Goal: Information Seeking & Learning: Check status

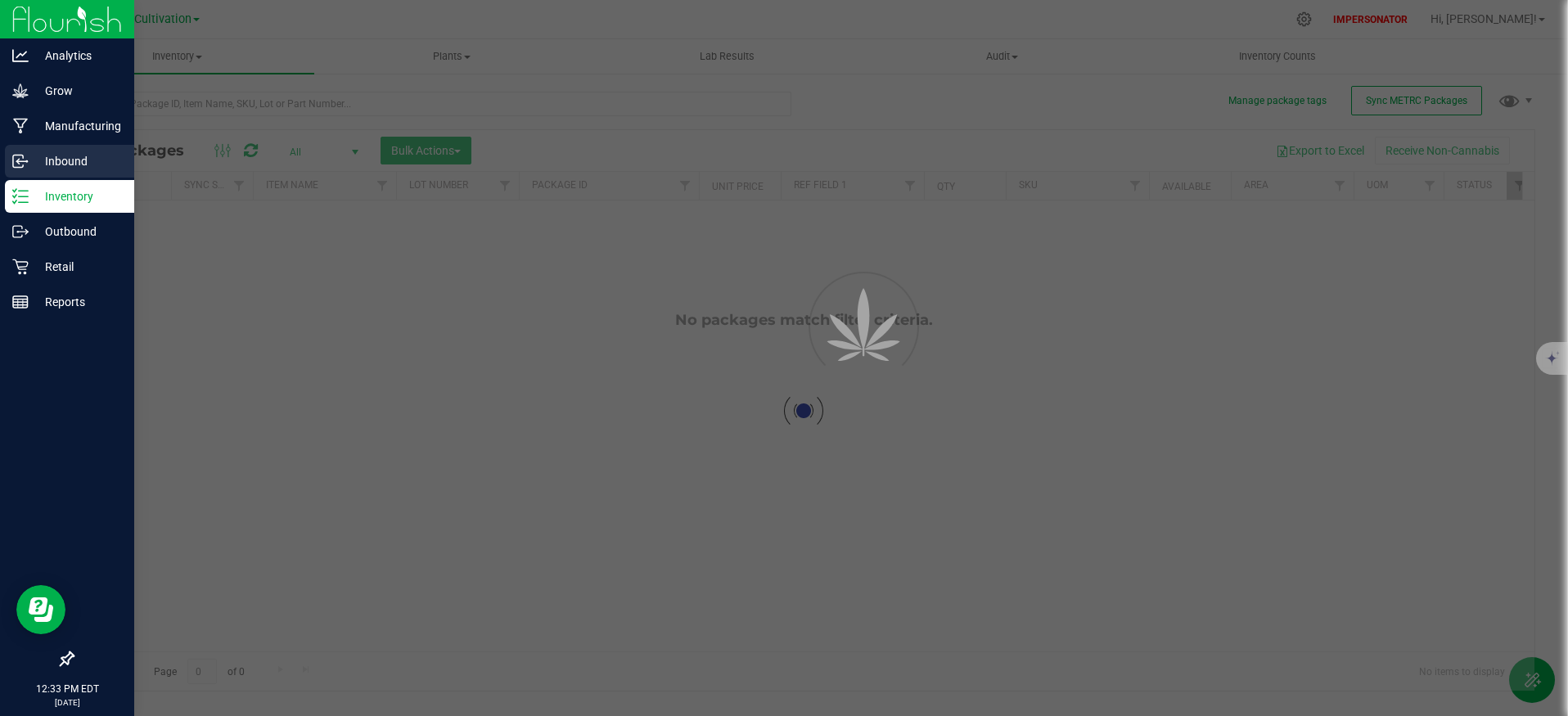
click at [85, 153] on p "Inbound" at bounding box center [77, 161] width 98 height 20
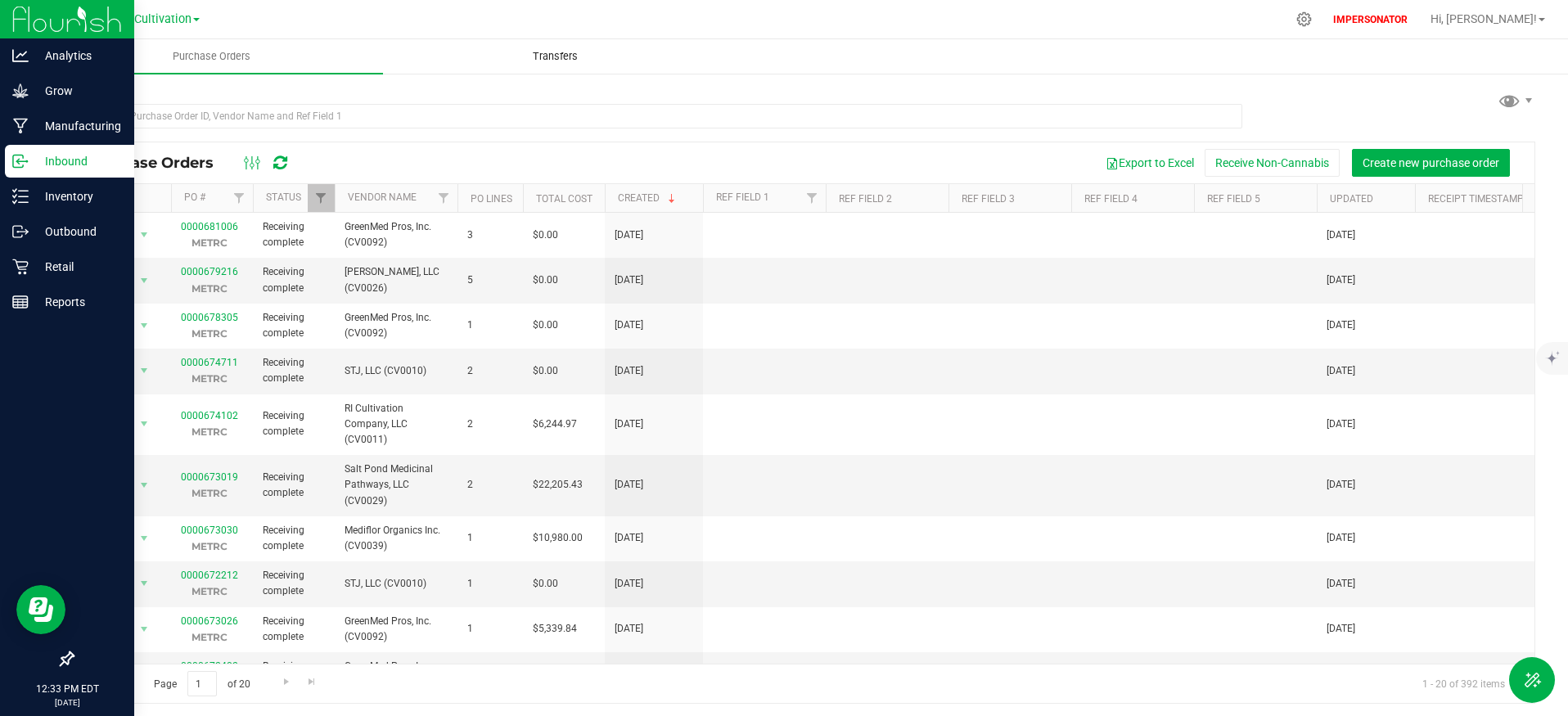
click at [537, 56] on span "Transfers" at bounding box center [555, 56] width 89 height 14
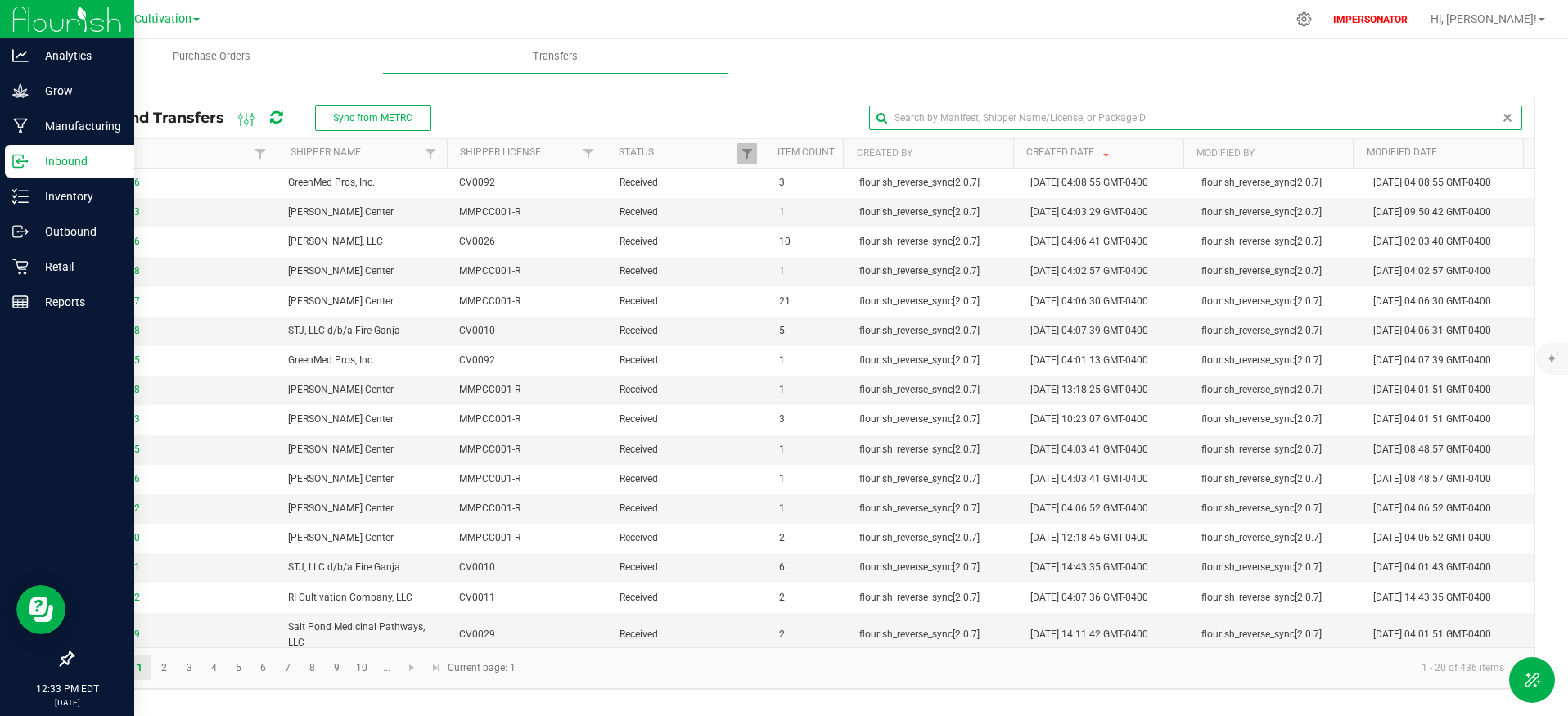
click at [1480, 122] on input "text" at bounding box center [1195, 118] width 653 height 25
paste input "1A42A03000009C6000008176"
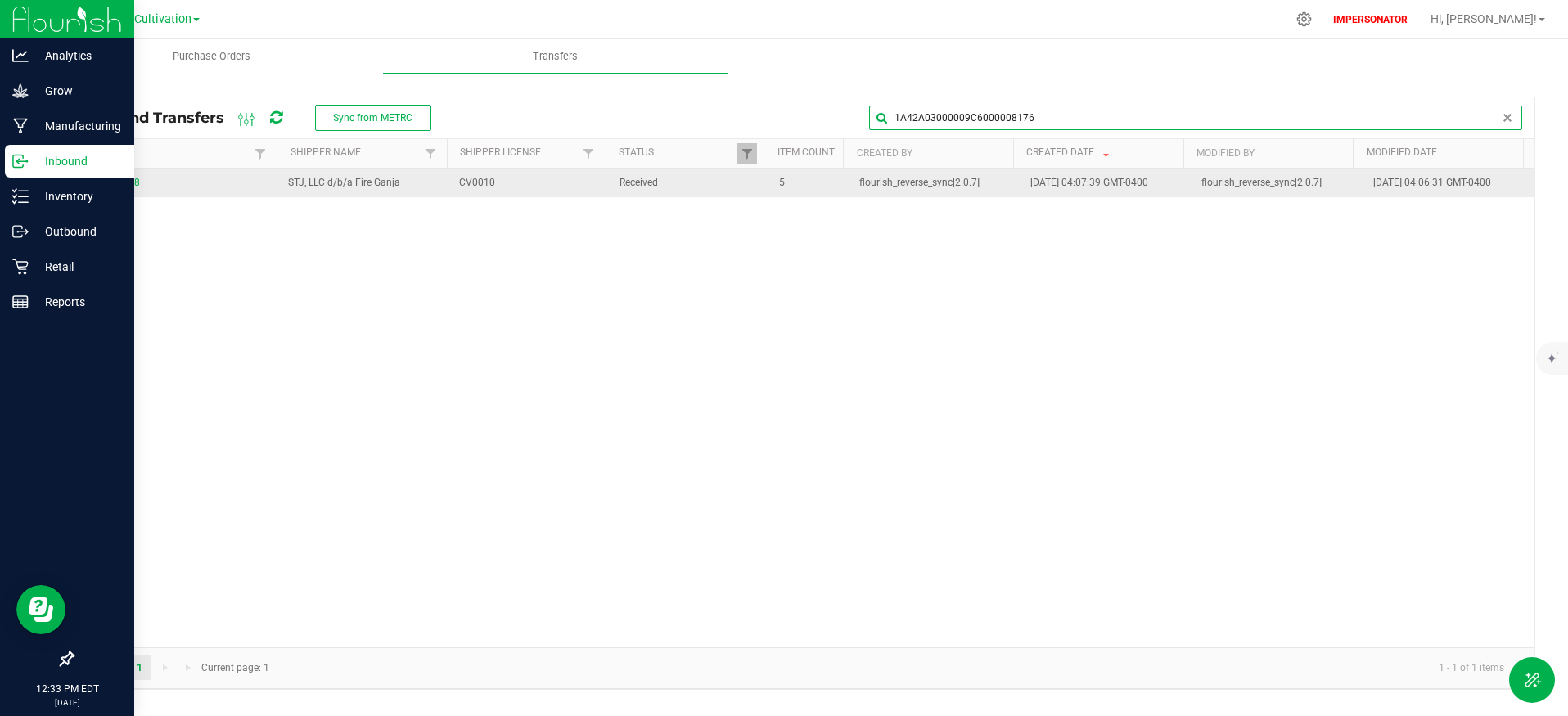
type input "1A42A03000009C6000008176"
click at [120, 188] on span "0000678318" at bounding box center [175, 183] width 185 height 15
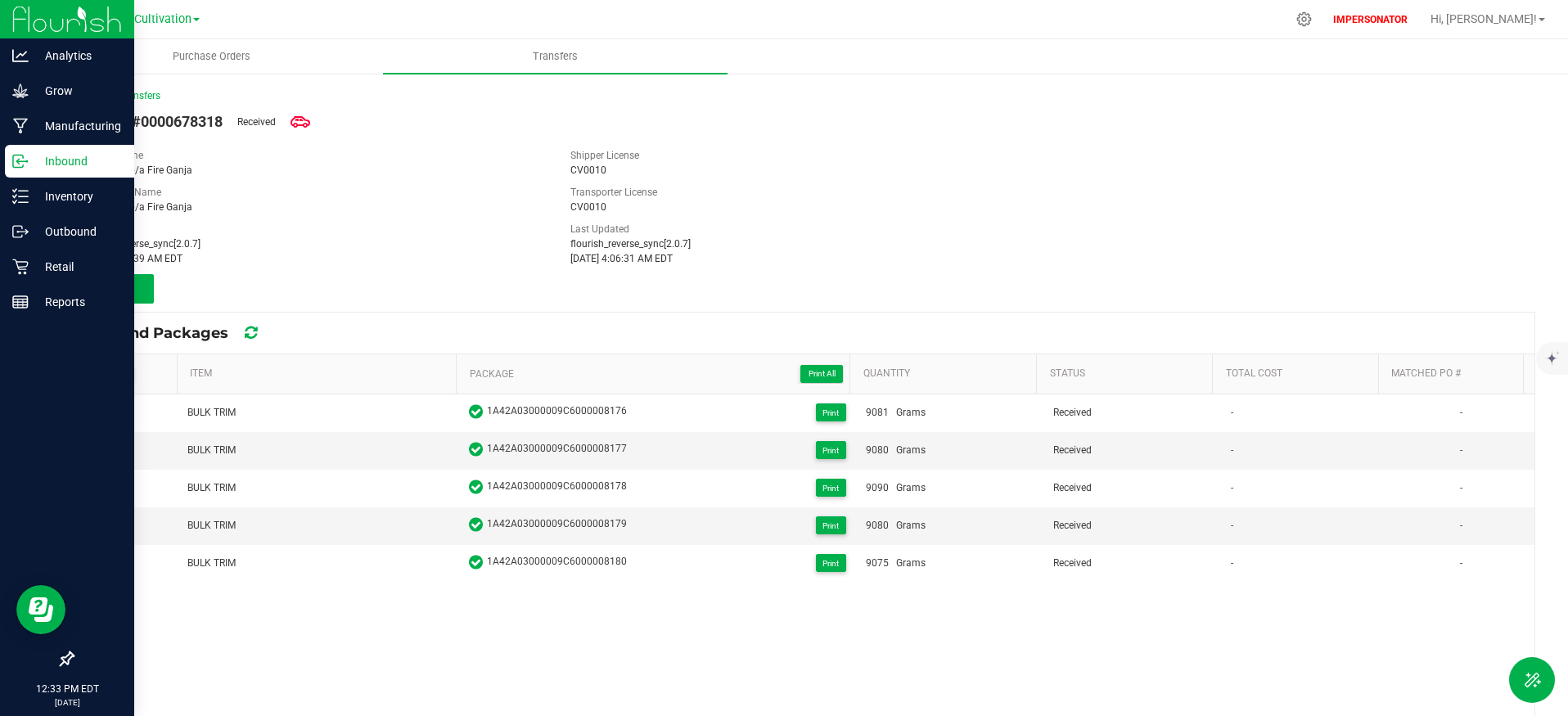
click at [184, 120] on span "Transfer #0000678318" at bounding box center [147, 121] width 150 height 22
copy span "0000678318"
click at [129, 91] on link "< Inbound Transfers" at bounding box center [116, 96] width 88 height 11
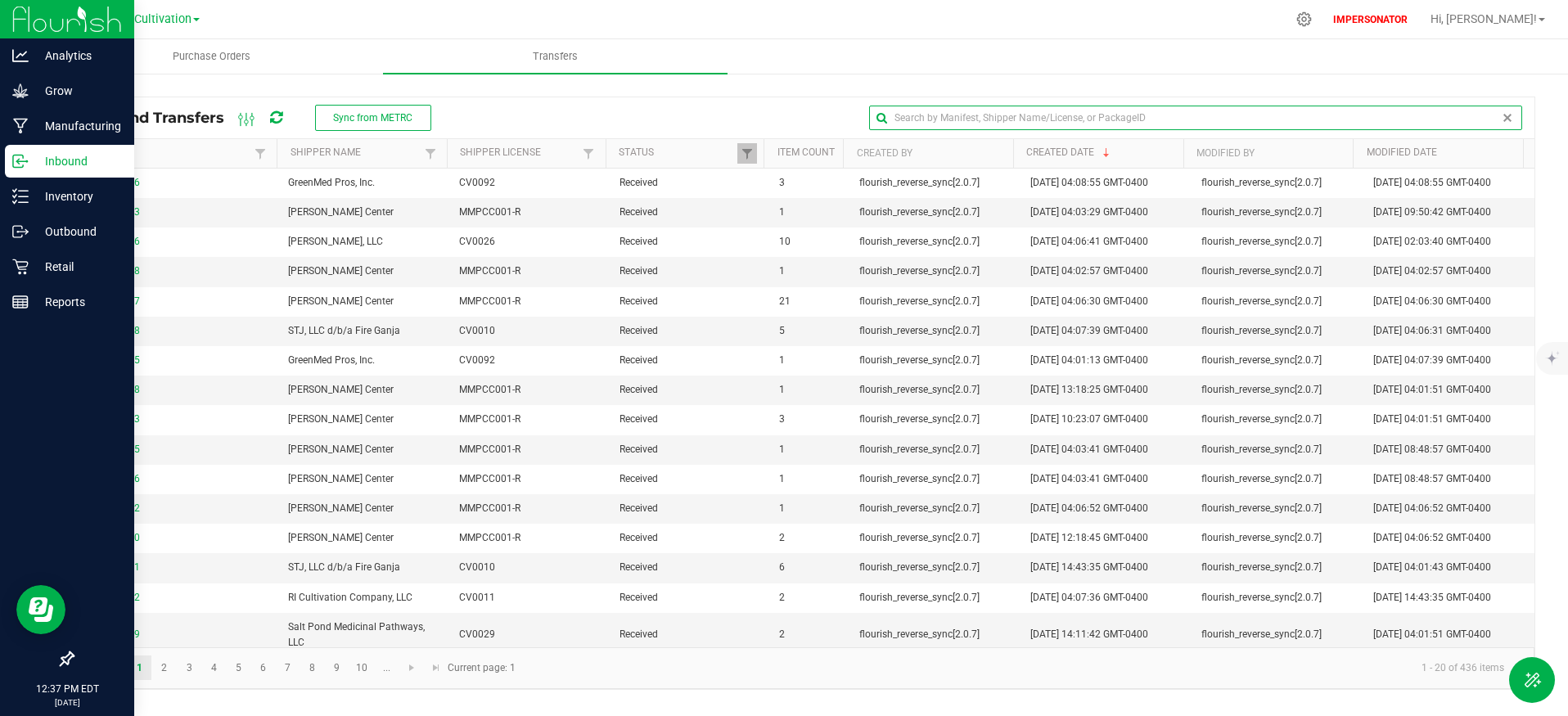
click at [1474, 118] on input "text" at bounding box center [1195, 118] width 653 height 25
paste input "1A42A0300000191000002936"
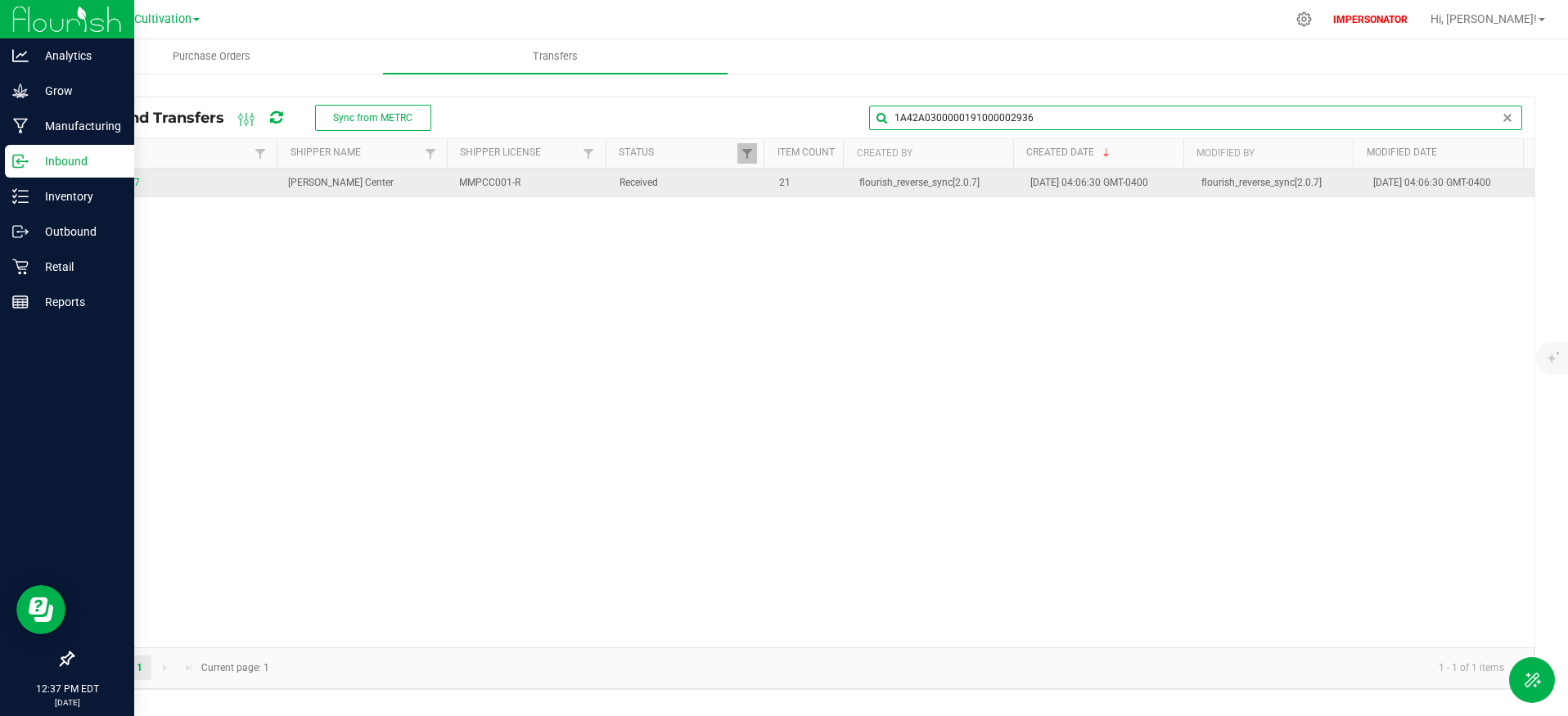
type input "1A42A0300000191000002936"
click at [99, 190] on span "0000678607" at bounding box center [175, 183] width 185 height 15
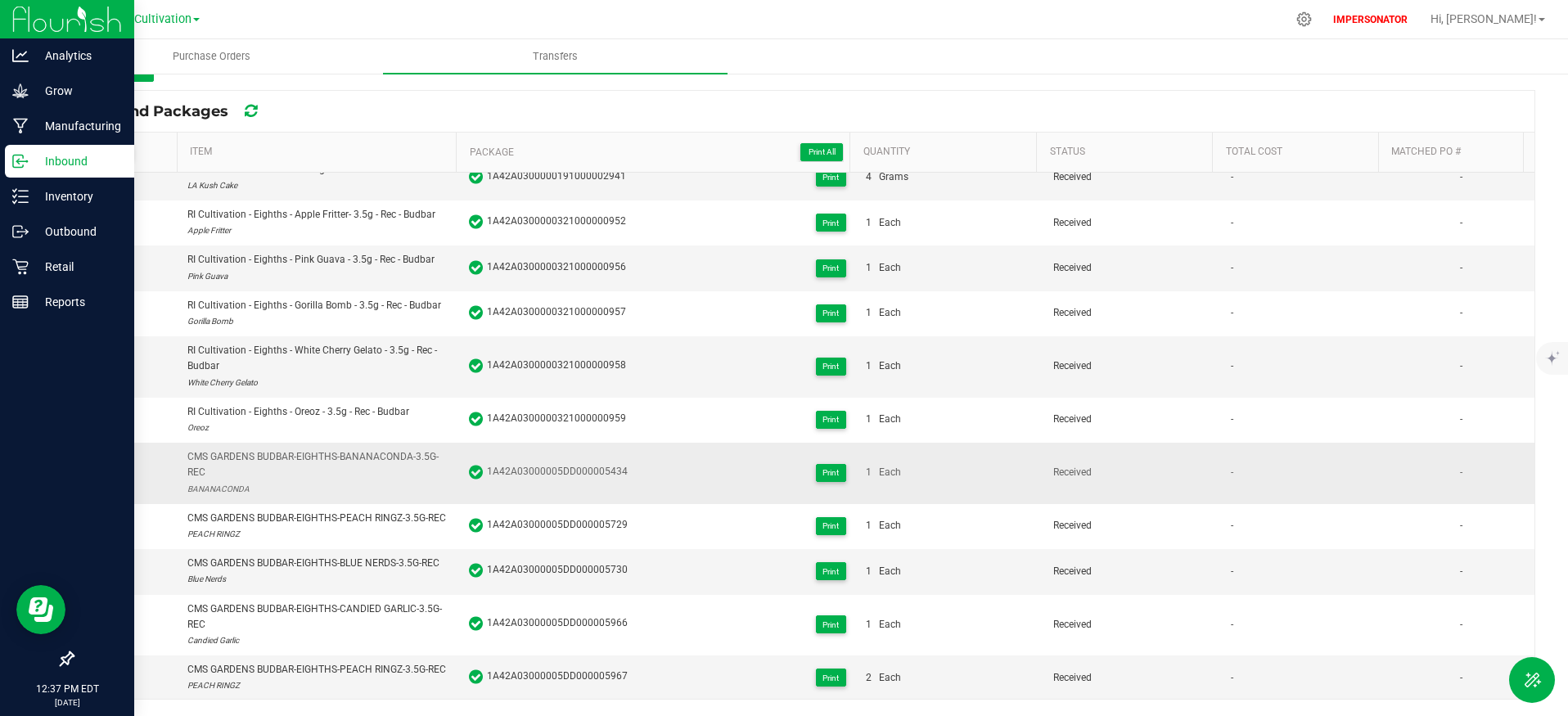
scroll to position [519, 0]
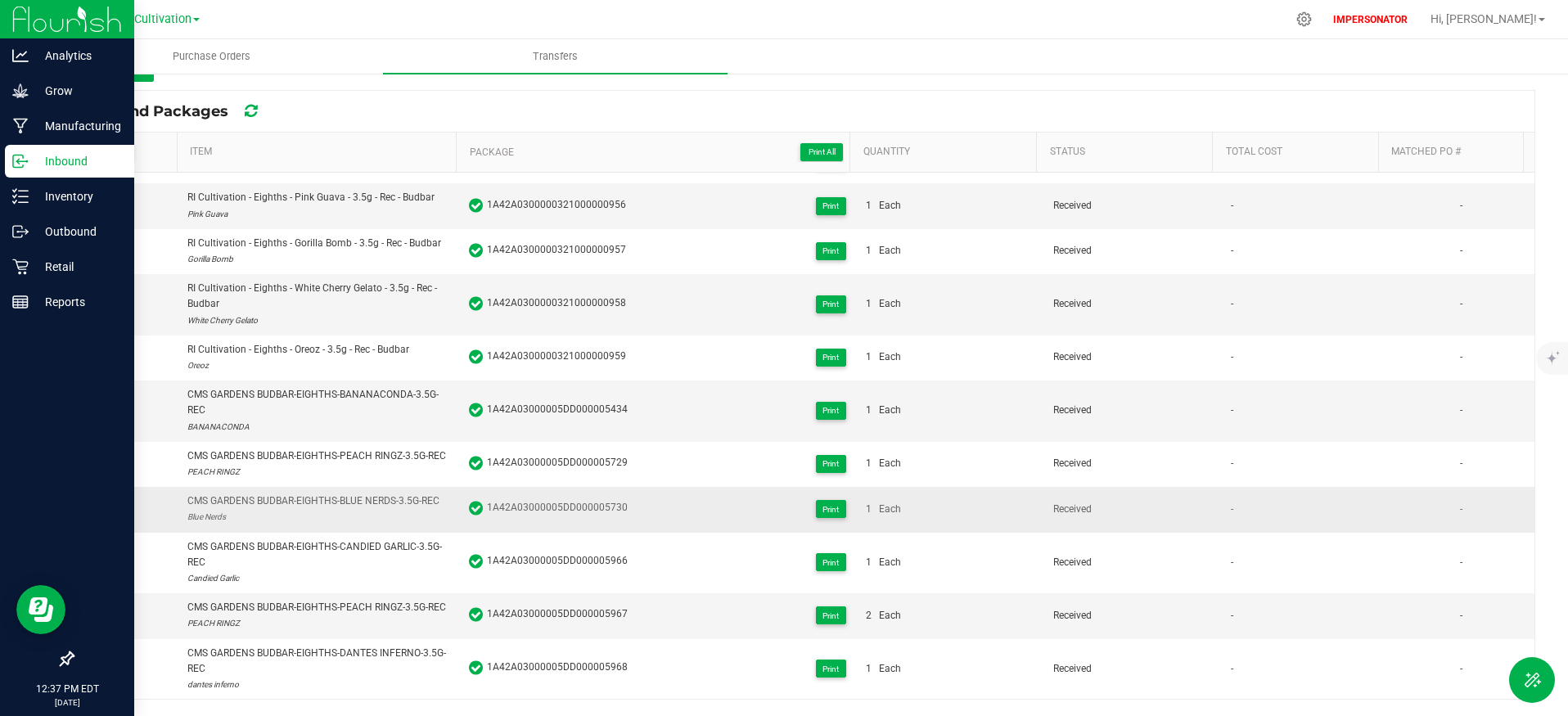
click at [561, 500] on span "1A42A03000005DD000005730" at bounding box center [557, 508] width 141 height 16
copy span "1A42A03000005DD000005730"
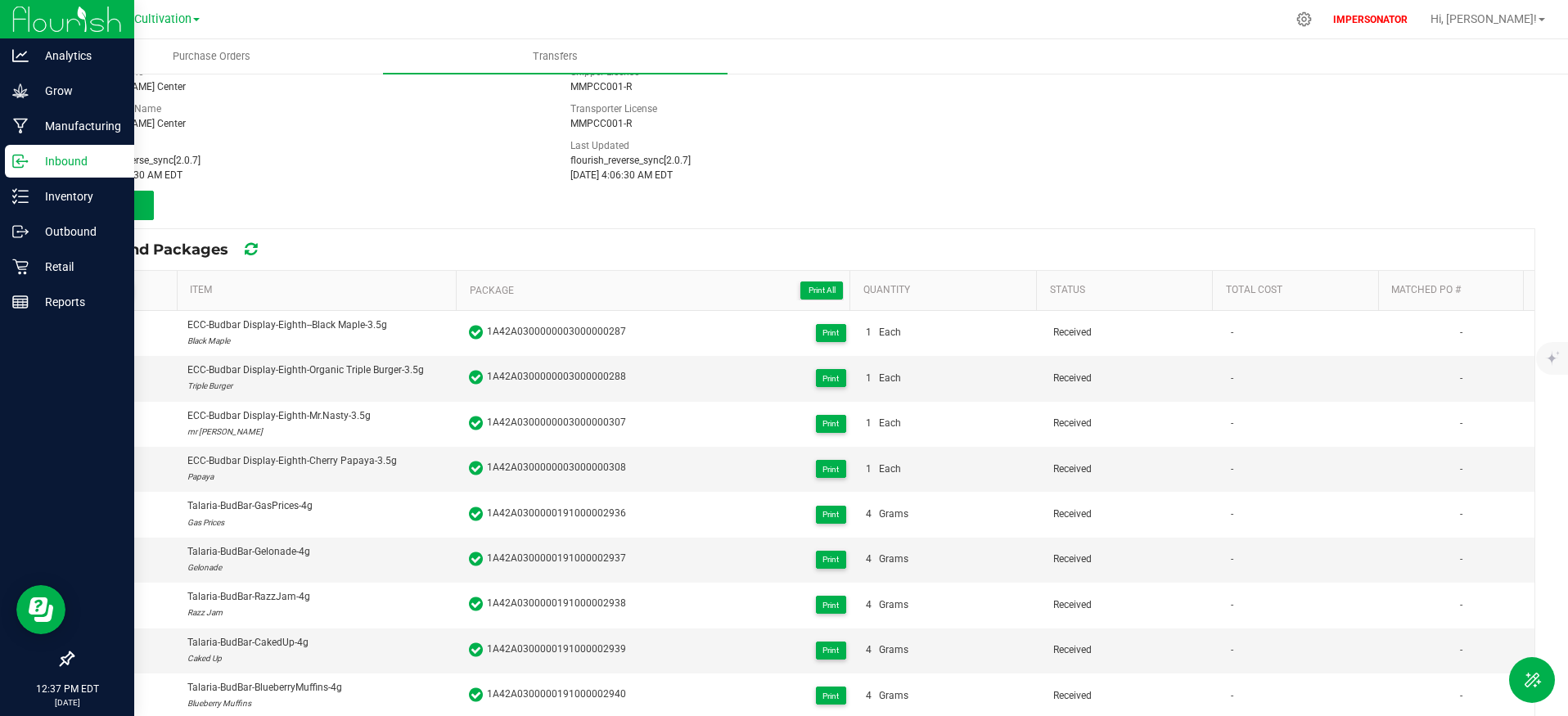
scroll to position [0, 0]
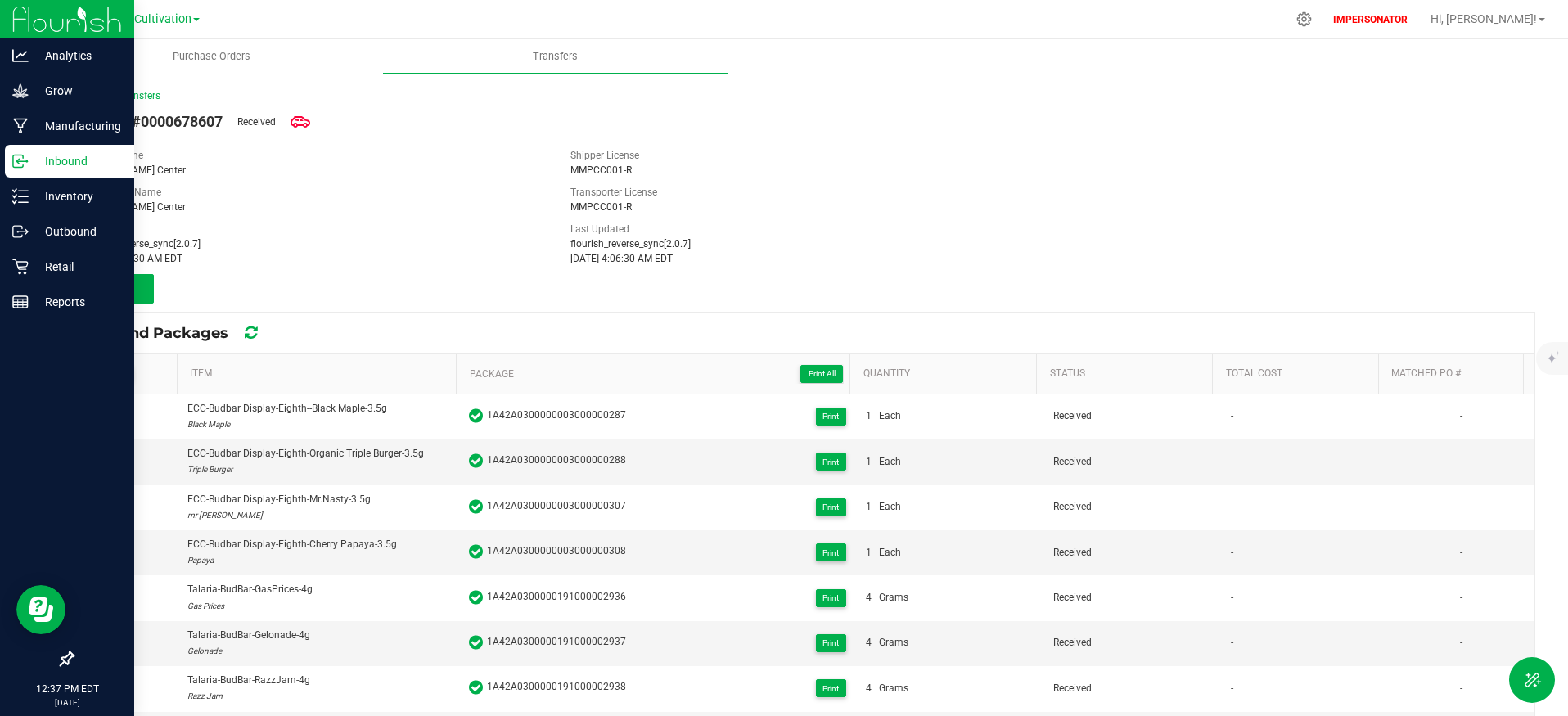
click at [173, 126] on span "Transfer #0000678607" at bounding box center [147, 121] width 150 height 22
copy span "0000678607"
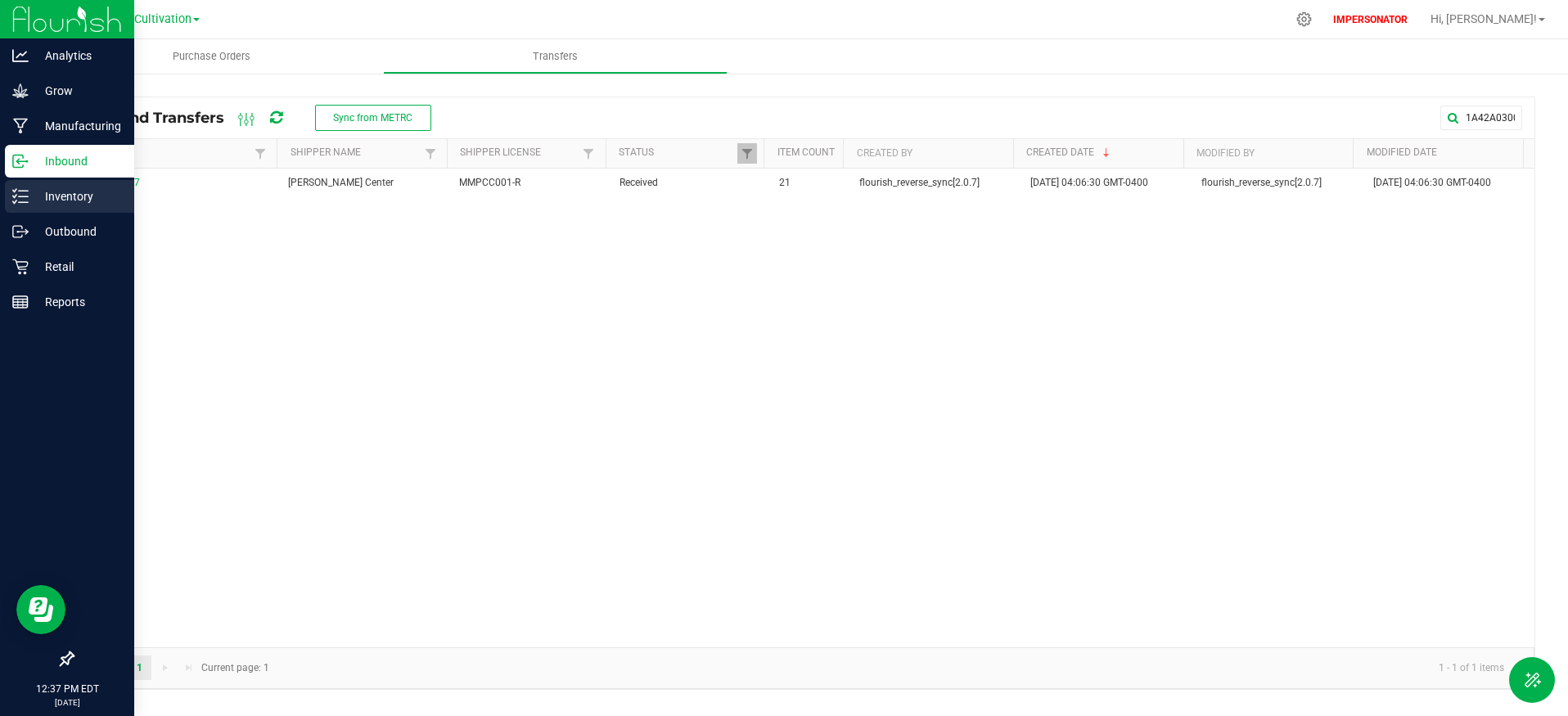
click at [29, 209] on div "Inventory" at bounding box center [69, 196] width 129 height 32
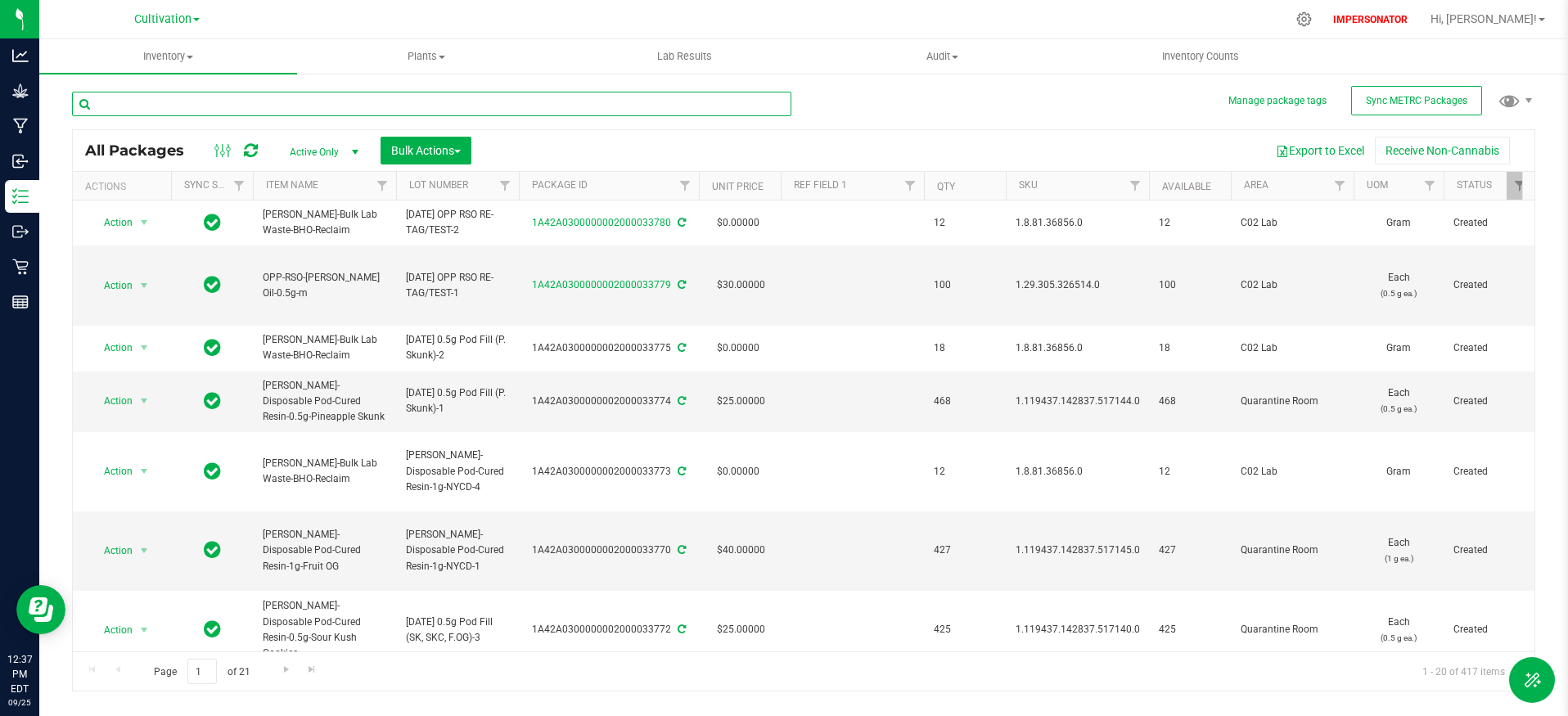
click at [639, 104] on input "text" at bounding box center [432, 104] width 719 height 25
paste input "1A42A03000005DD000005730"
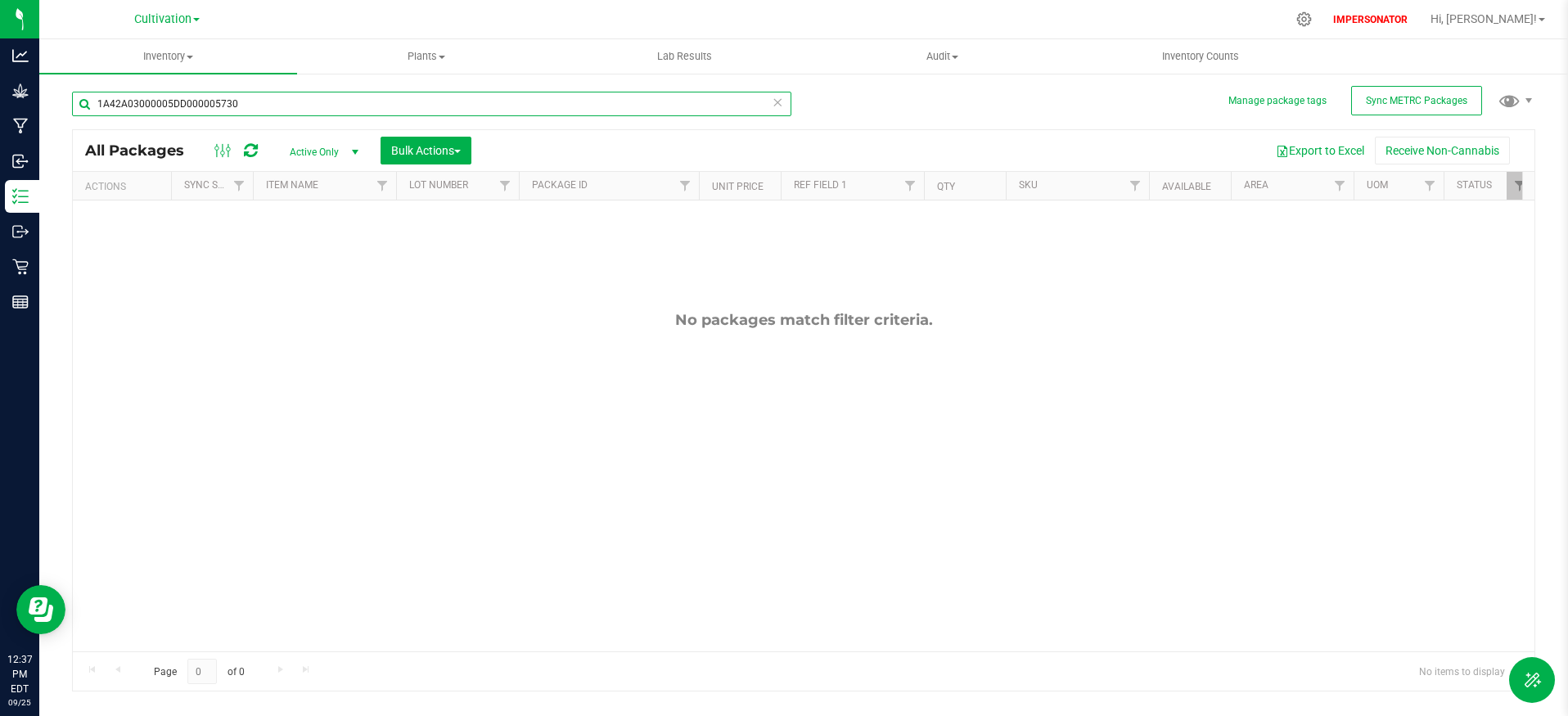
type input "1A42A03000005DD000005730"
click at [343, 152] on span "Active Only" at bounding box center [320, 152] width 90 height 23
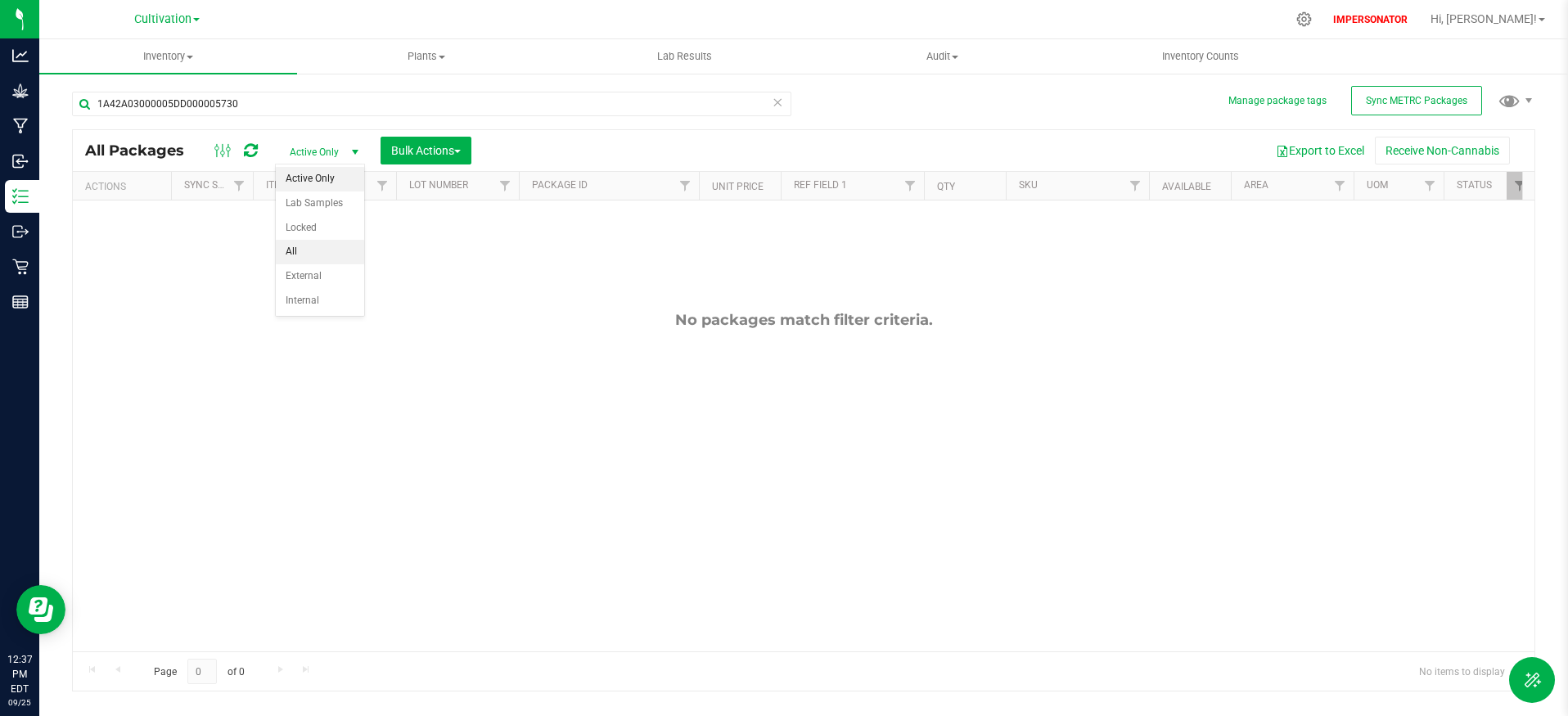
click at [330, 255] on li "All" at bounding box center [319, 252] width 88 height 25
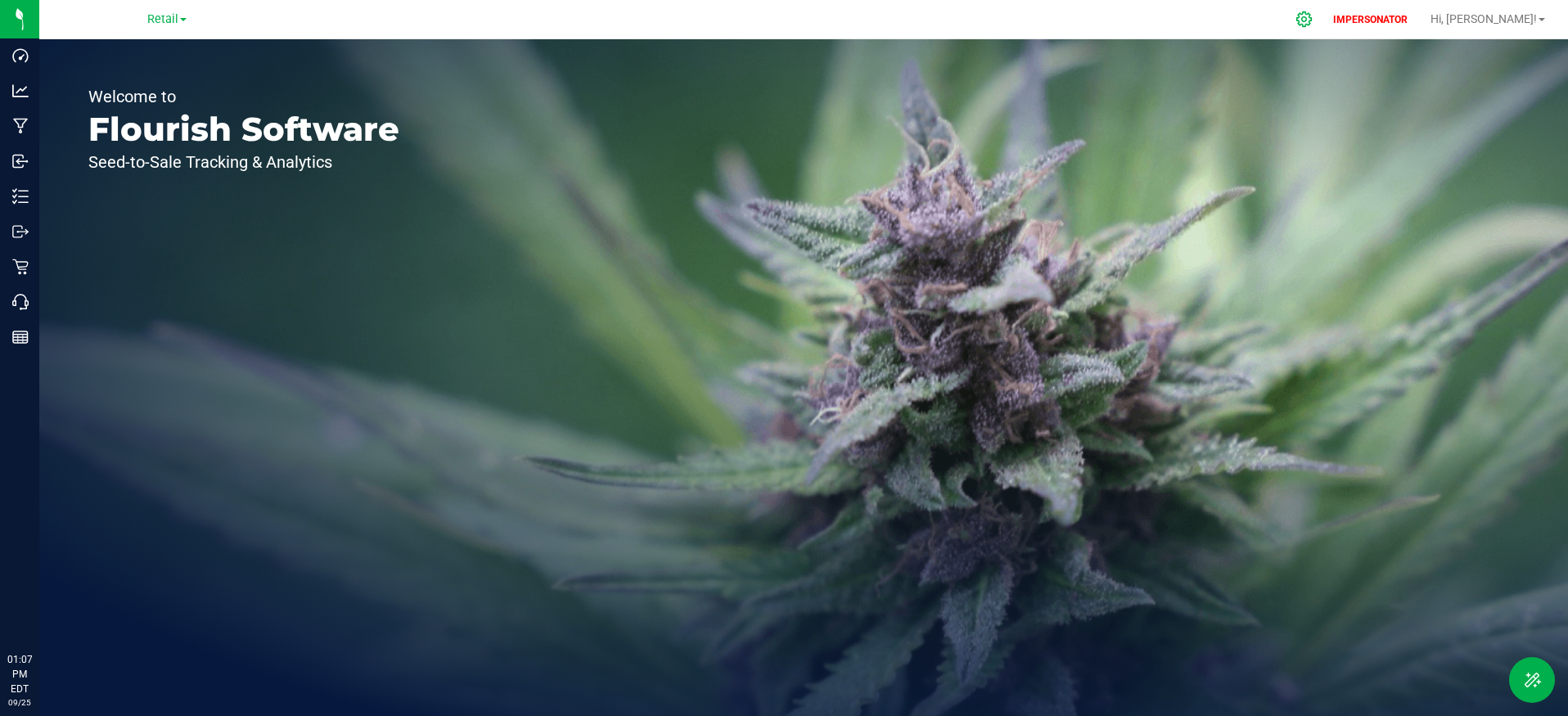
click at [1312, 22] on icon at bounding box center [1304, 19] width 17 height 17
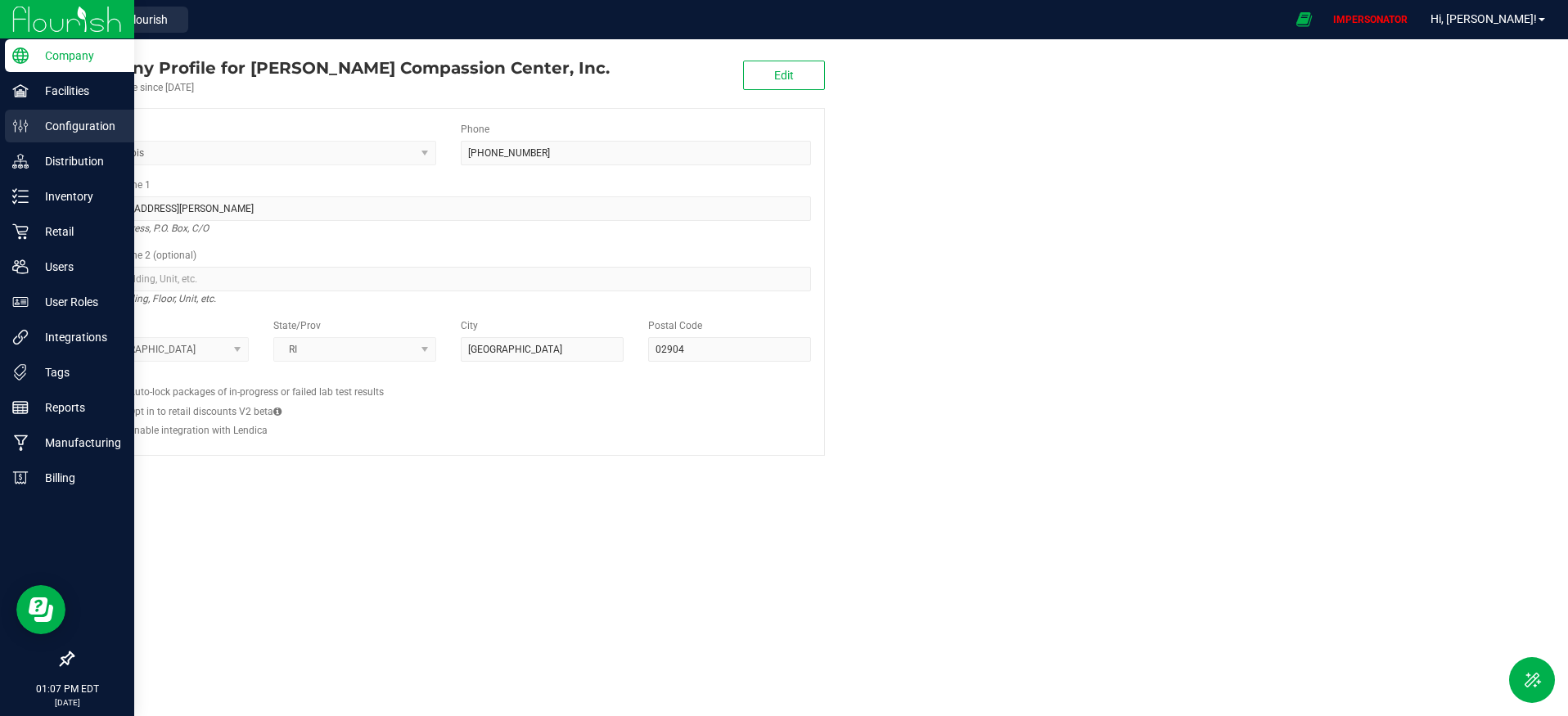
click at [60, 114] on div "Configuration" at bounding box center [69, 126] width 129 height 32
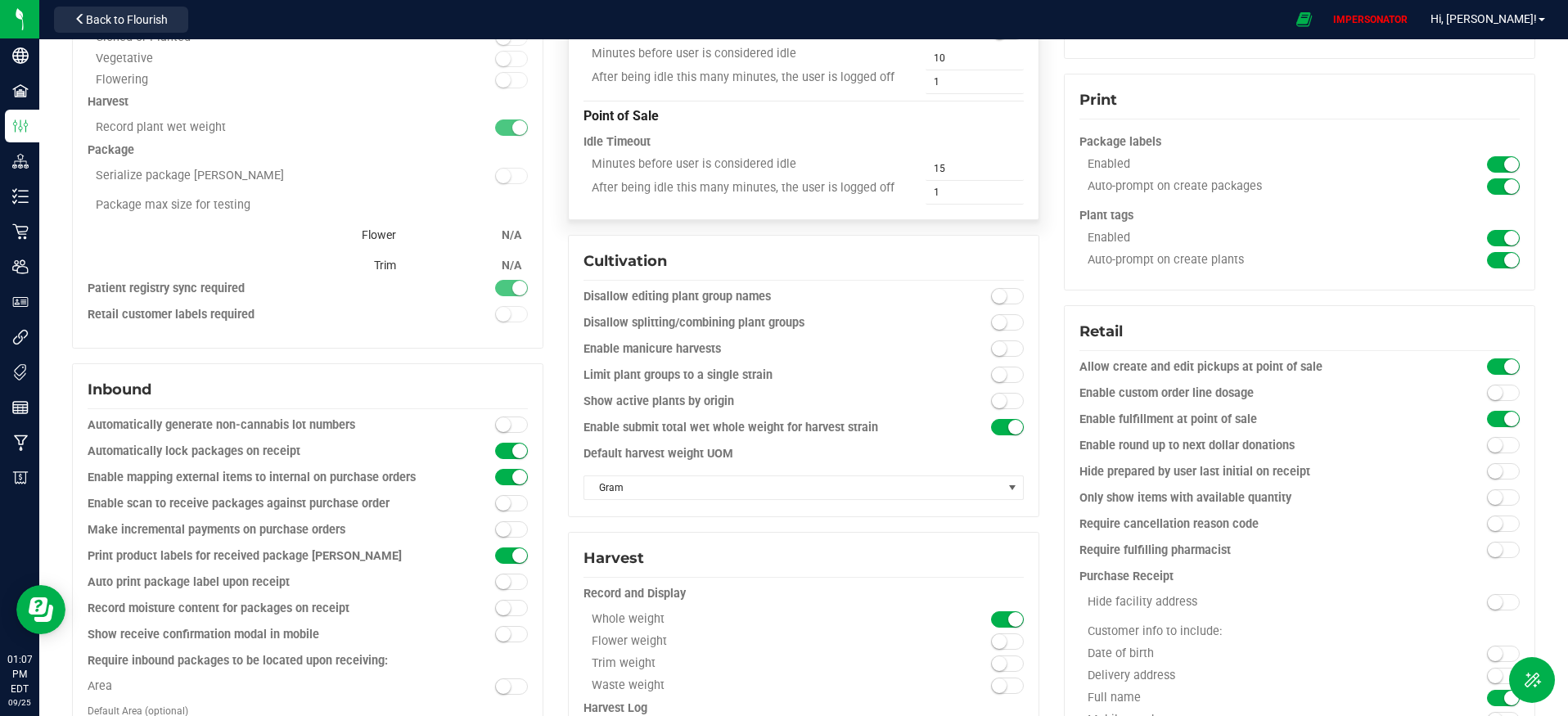
scroll to position [418, 0]
